Goal: Entertainment & Leisure: Browse casually

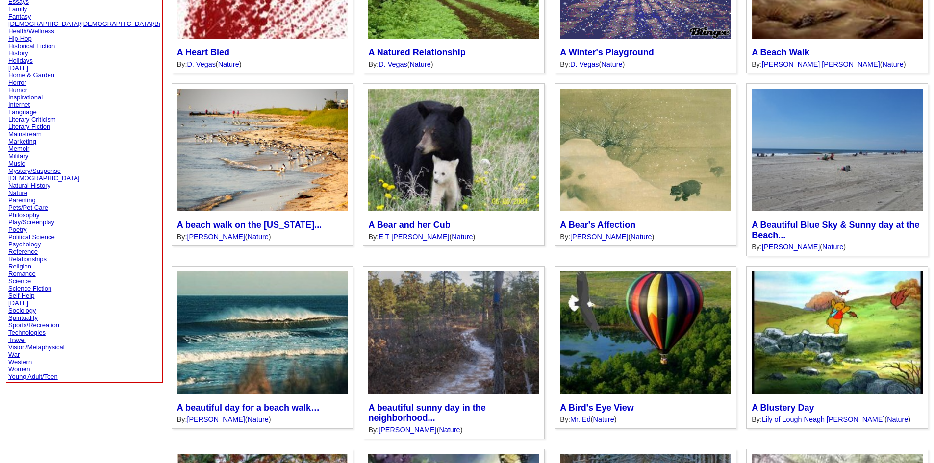
scroll to position [196, 0]
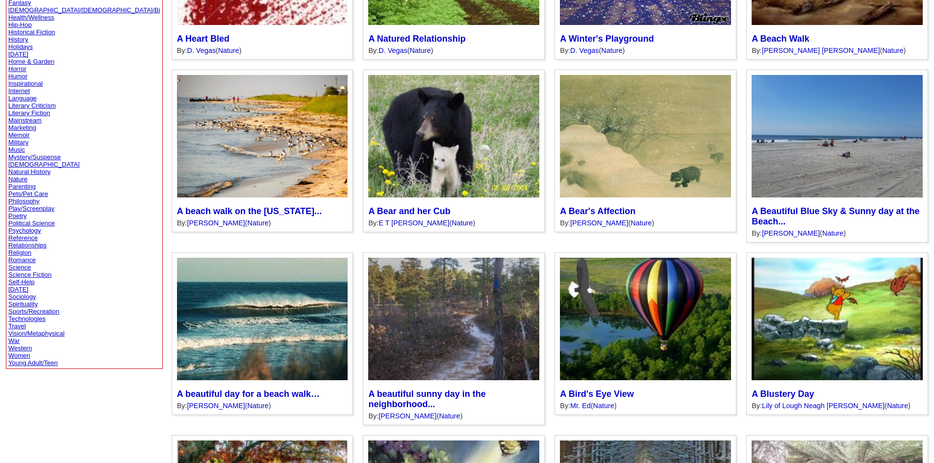
click at [22, 259] on link "Romance" at bounding box center [21, 259] width 27 height 7
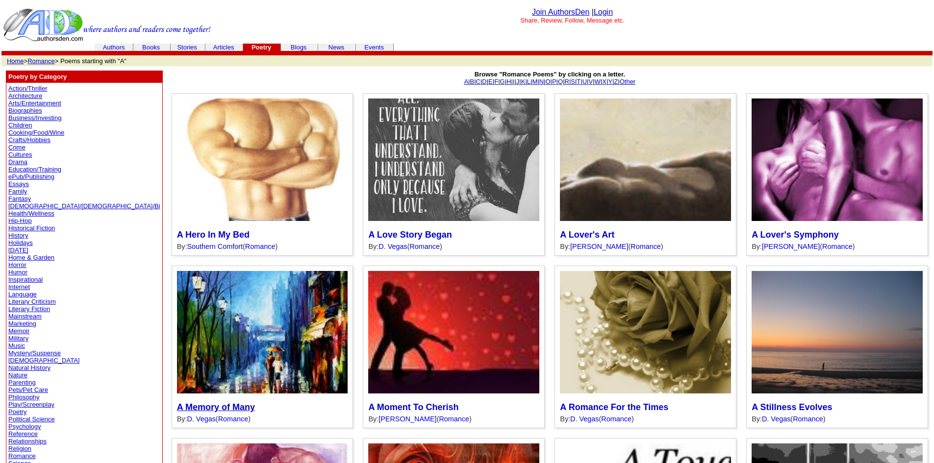
click at [255, 403] on link "A Memory of Many" at bounding box center [216, 408] width 78 height 10
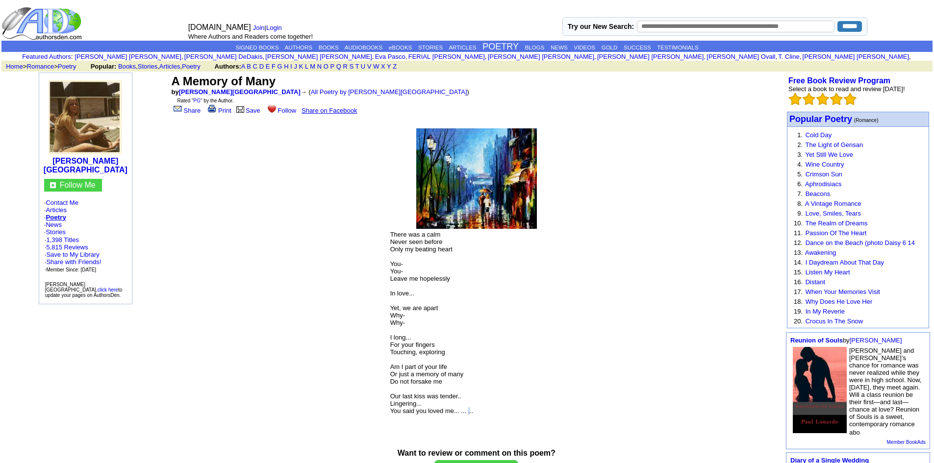
click at [467, 408] on font "There was a calm Never seen before Only my beating heart You- You- Leave me hop…" at bounding box center [431, 323] width 83 height 184
